Goal: Find contact information: Find contact information

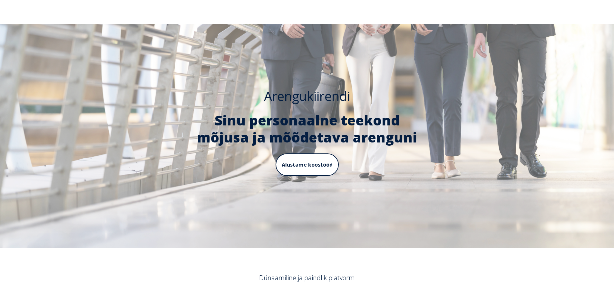
drag, startPoint x: 349, startPoint y: 117, endPoint x: 350, endPoint y: 54, distance: 63.1
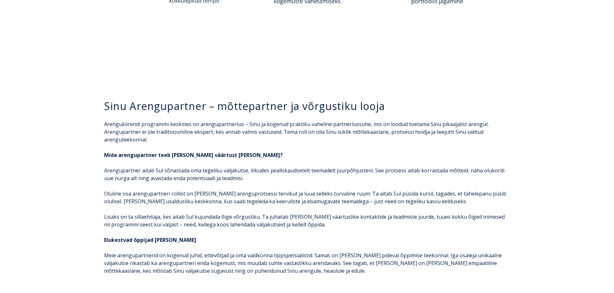
scroll to position [1063, 0]
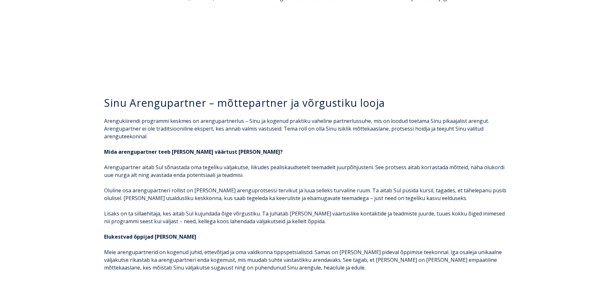
drag, startPoint x: 444, startPoint y: 157, endPoint x: 458, endPoint y: 156, distance: 14.2
drag, startPoint x: 458, startPoint y: 156, endPoint x: 522, endPoint y: 173, distance: 66.6
click at [522, 173] on div "Sinu Arengupartner – mõttepartner ja võrgustiku looja Arengukiirendi programmi …" at bounding box center [307, 188] width 614 height 234
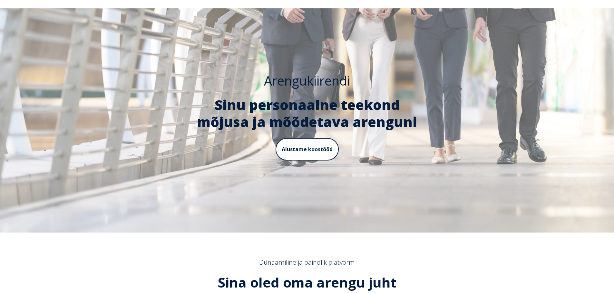
scroll to position [0, 0]
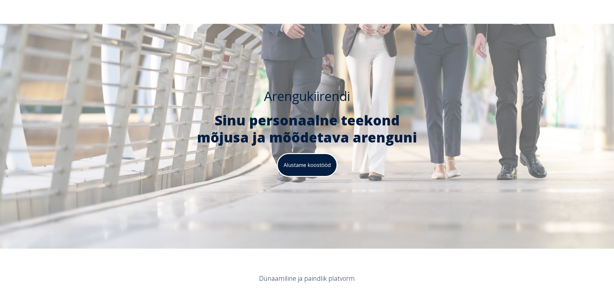
click at [299, 168] on link "Alustame koostööd" at bounding box center [307, 165] width 60 height 23
click at [409, 229] on div "Arengukiirendi Sinu personaalne teekond mõjusa ja mõõdetava arenguni Alustame k…" at bounding box center [307, 136] width 614 height 225
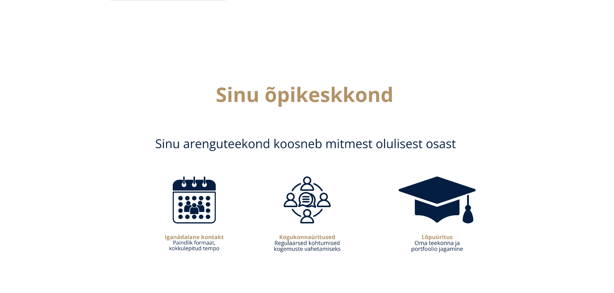
scroll to position [837, 0]
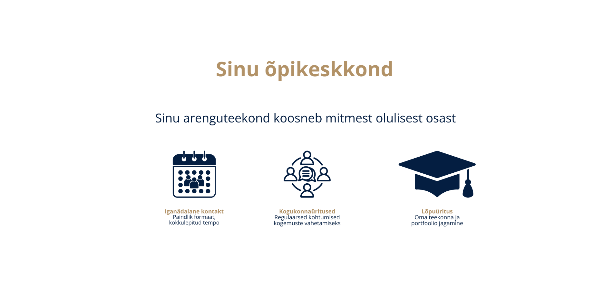
click at [163, 242] on img at bounding box center [307, 150] width 419 height 235
click at [194, 159] on img at bounding box center [307, 150] width 419 height 235
click at [318, 160] on img at bounding box center [307, 150] width 419 height 235
click at [298, 199] on img at bounding box center [307, 150] width 419 height 235
click at [422, 173] on img at bounding box center [307, 150] width 419 height 235
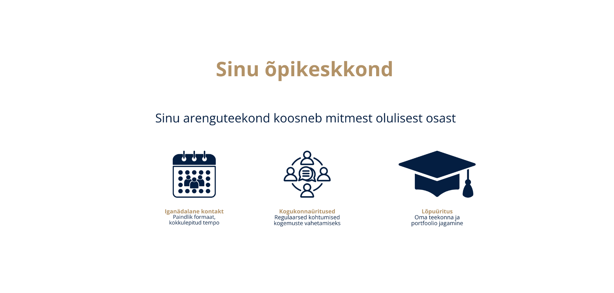
click at [440, 209] on img at bounding box center [307, 150] width 419 height 235
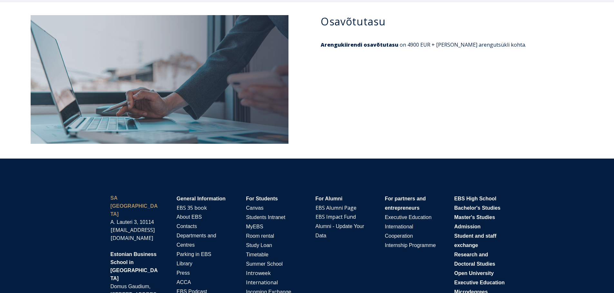
scroll to position [3014, 0]
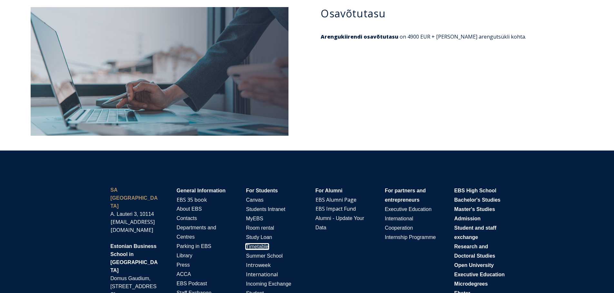
click at [259, 244] on span "Timetable" at bounding box center [257, 246] width 23 height 5
